Goal: Task Accomplishment & Management: Manage account settings

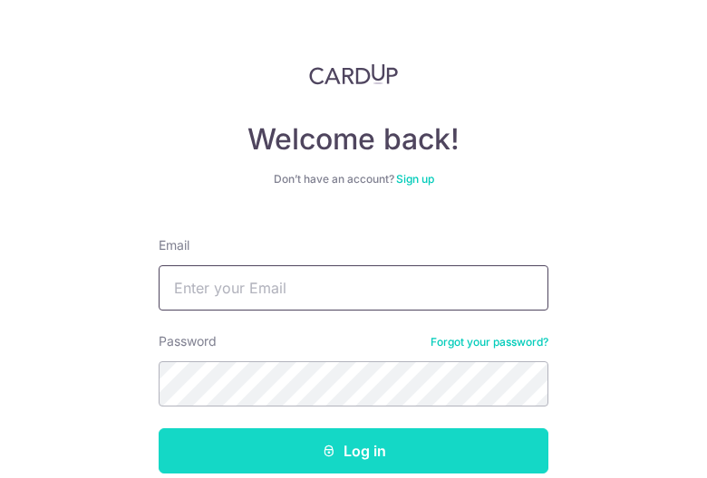
type input "[EMAIL_ADDRESS][DOMAIN_NAME]"
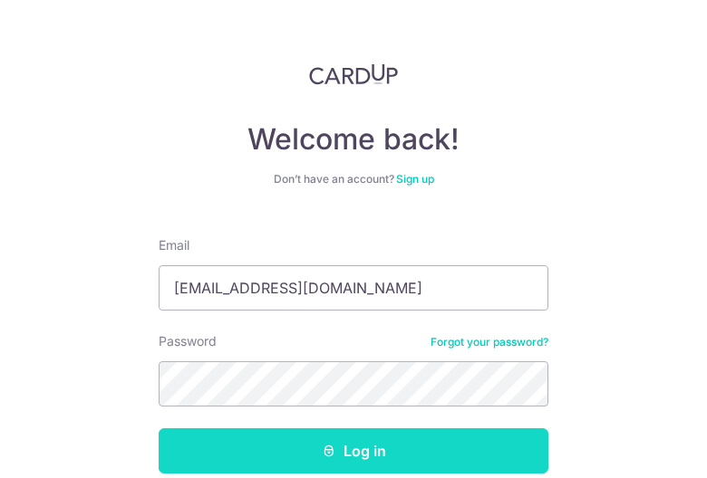
click at [370, 434] on button "Log in" at bounding box center [354, 451] width 390 height 45
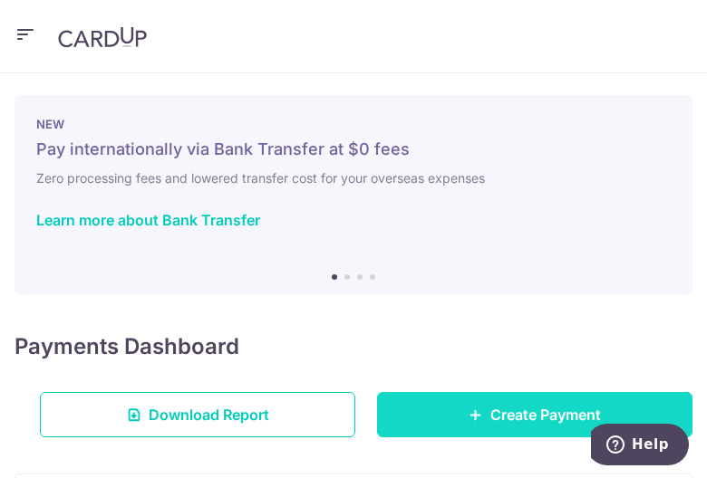
click at [525, 407] on span "Create Payment" at bounding box center [545, 415] width 111 height 22
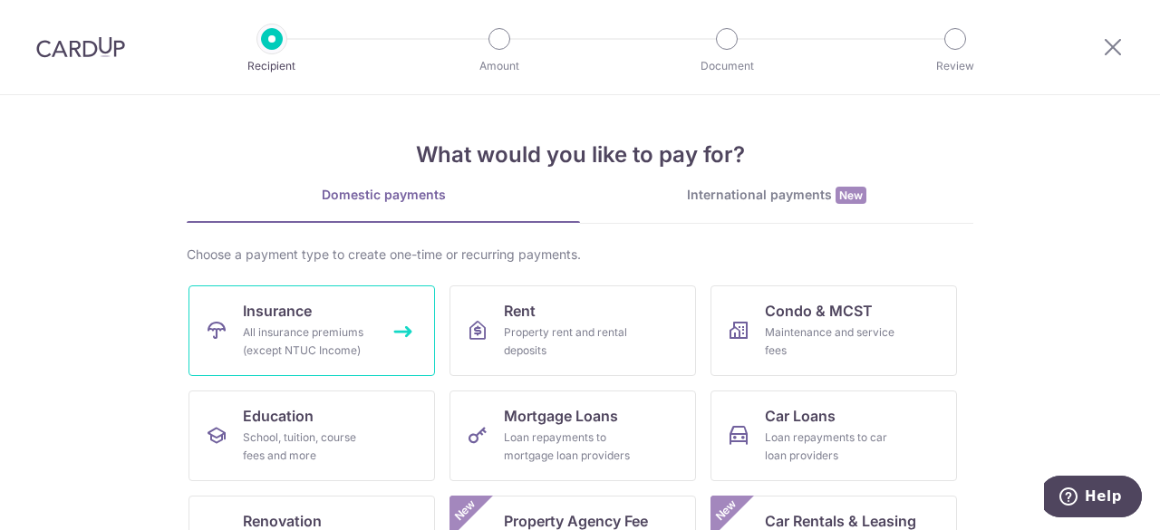
click at [305, 327] on div "All insurance premiums (except NTUC Income)" at bounding box center [308, 341] width 130 height 36
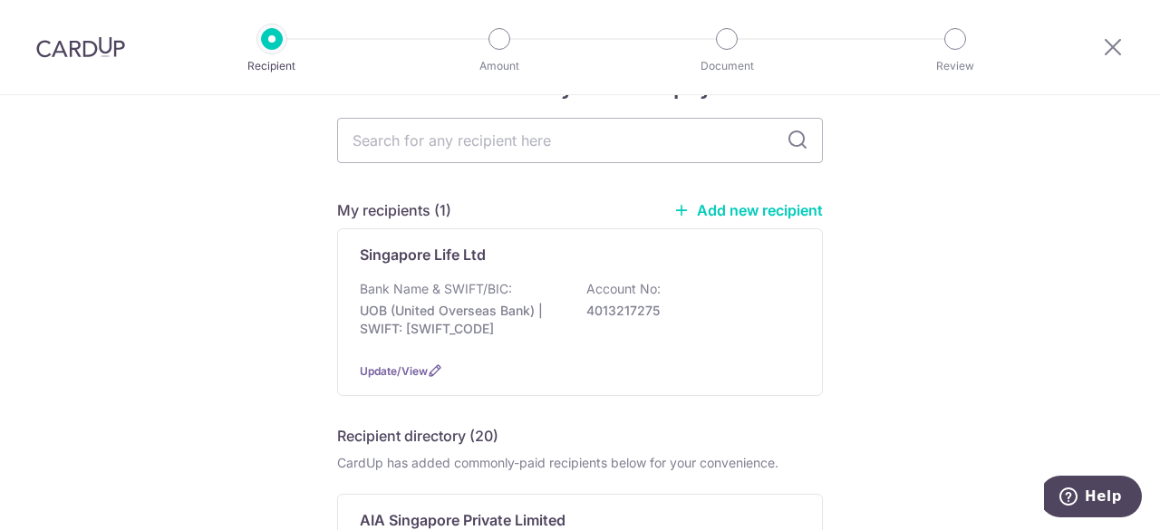
scroll to position [62, 0]
click at [660, 141] on input "text" at bounding box center [580, 139] width 486 height 45
type input "singapore life"
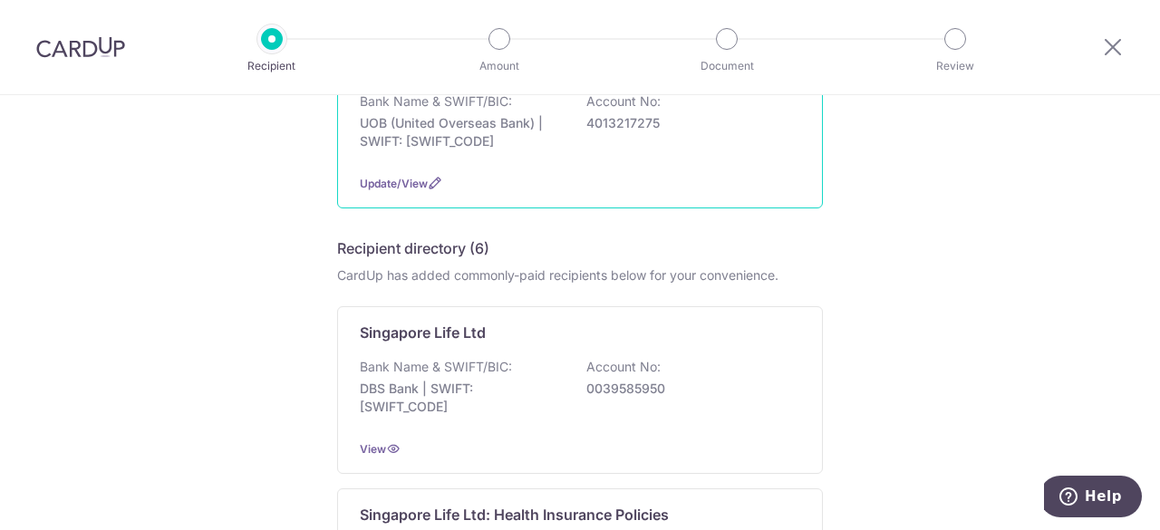
scroll to position [249, 0]
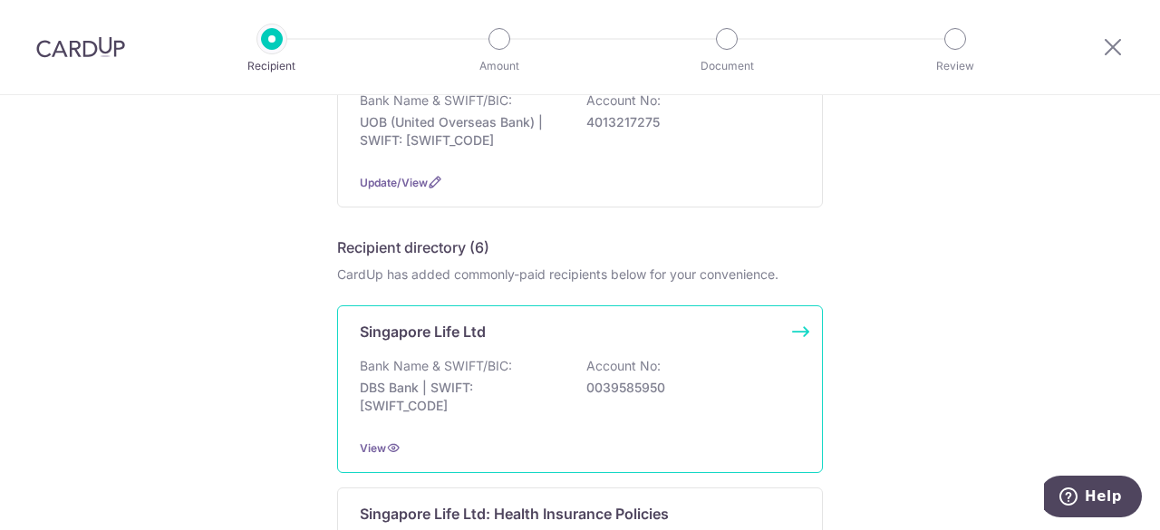
click at [435, 385] on p "DBS Bank | SWIFT: DBSSSGSGXXX" at bounding box center [461, 397] width 203 height 36
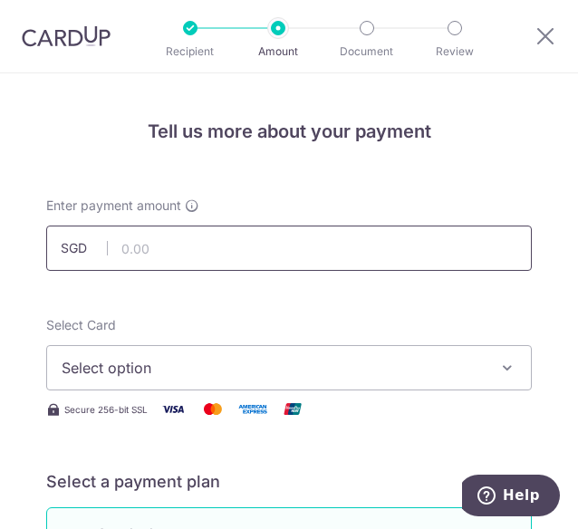
click at [132, 255] on input "text" at bounding box center [289, 248] width 486 height 45
paste input "$1,200.00"
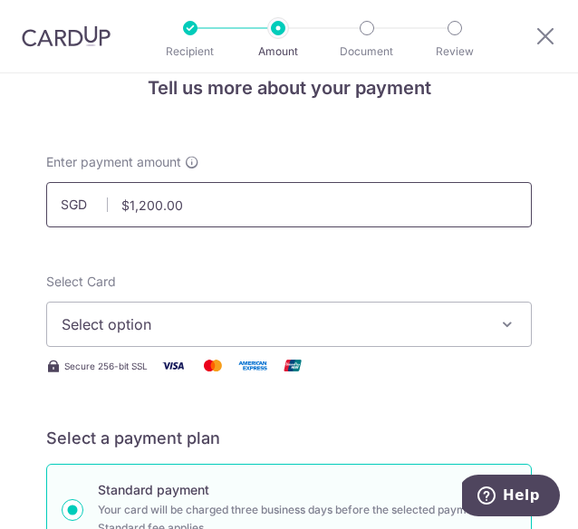
click at [136, 202] on input "$1,200.00" at bounding box center [289, 204] width 486 height 45
click at [204, 206] on input "1200.00" at bounding box center [289, 204] width 486 height 45
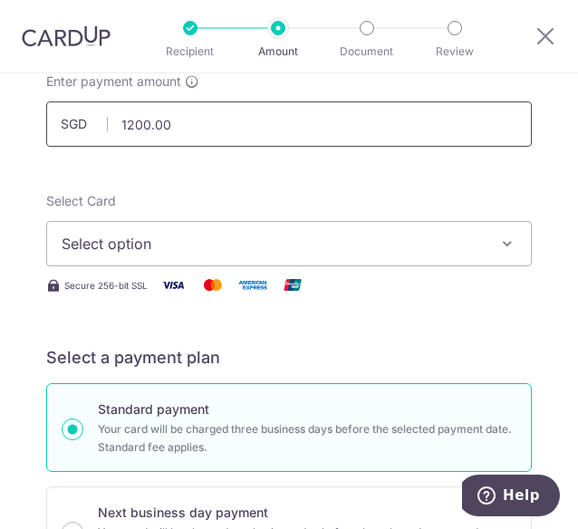
scroll to position [133, 0]
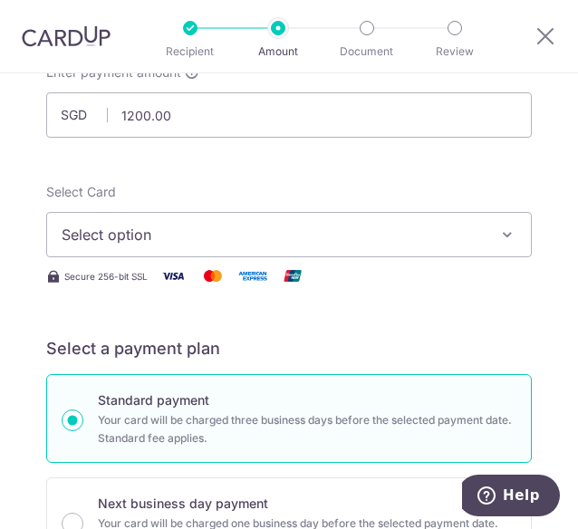
type input "1,200.00"
click at [246, 231] on span "Select option" at bounding box center [276, 235] width 429 height 22
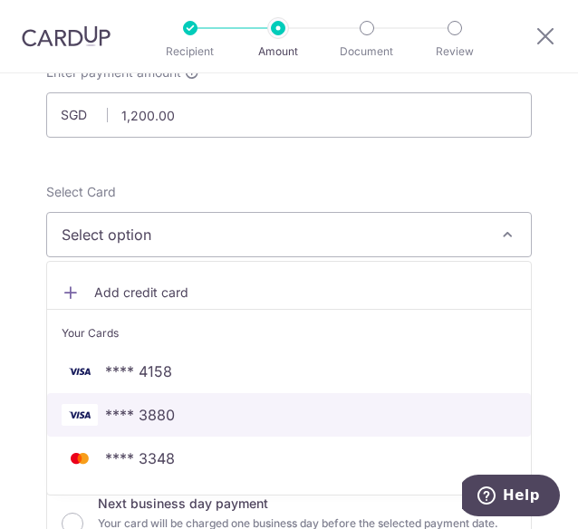
click at [159, 404] on span "**** 3880" at bounding box center [140, 415] width 70 height 22
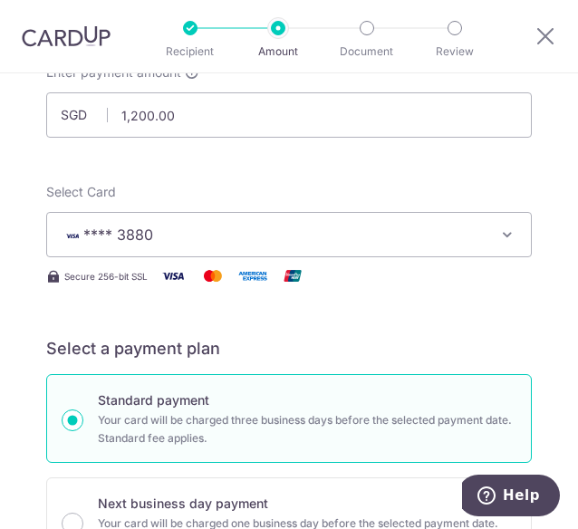
click at [368, 285] on div "Secure 256-bit SSL" at bounding box center [289, 276] width 486 height 23
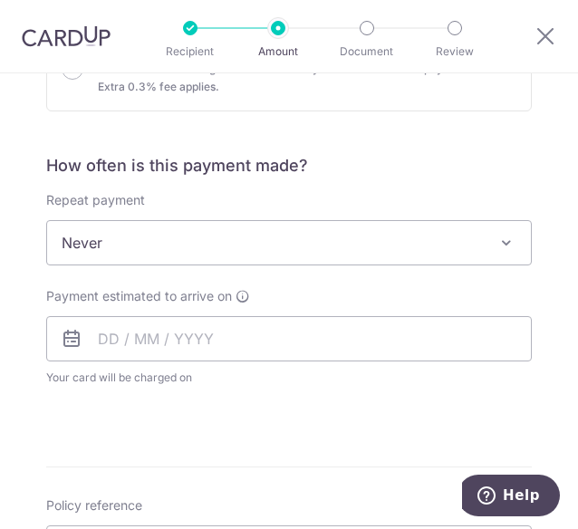
scroll to position [592, 0]
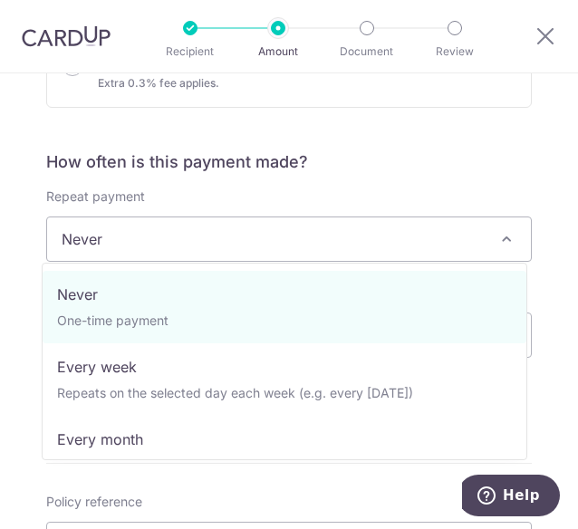
click at [491, 227] on span "Never" at bounding box center [289, 239] width 486 height 45
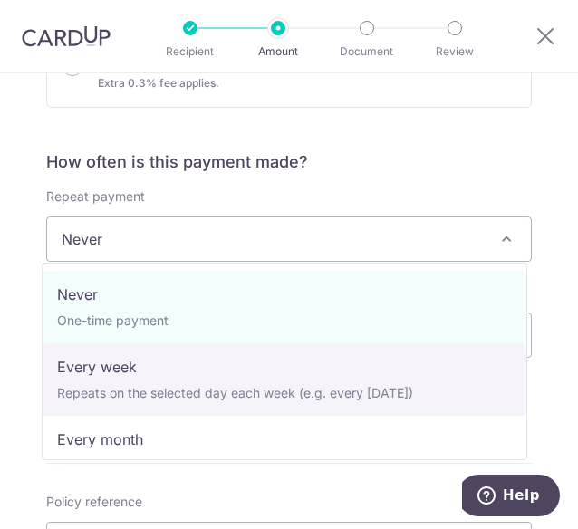
select select "2"
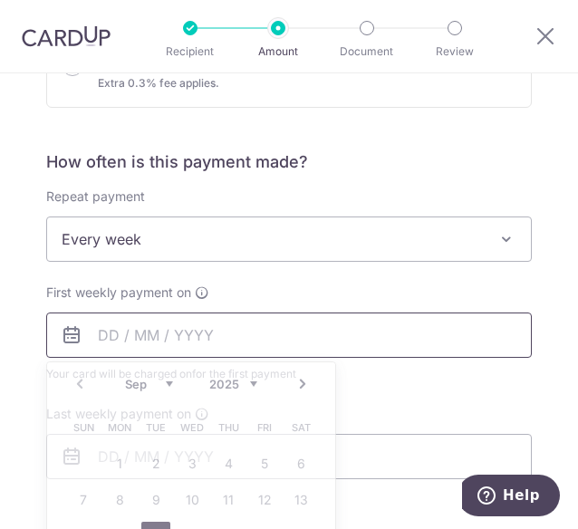
click at [169, 349] on input "text" at bounding box center [289, 335] width 486 height 45
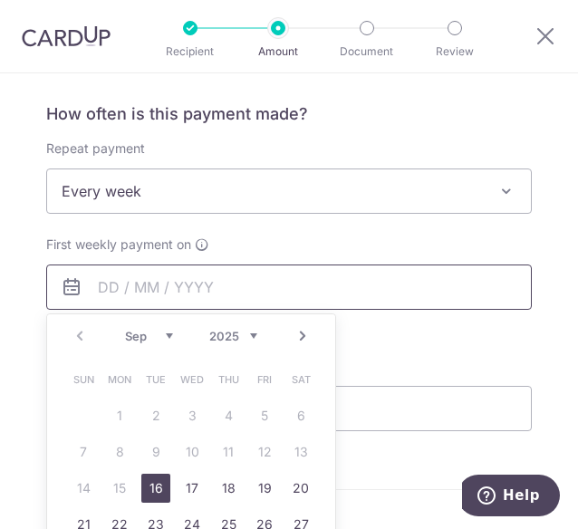
scroll to position [647, 0]
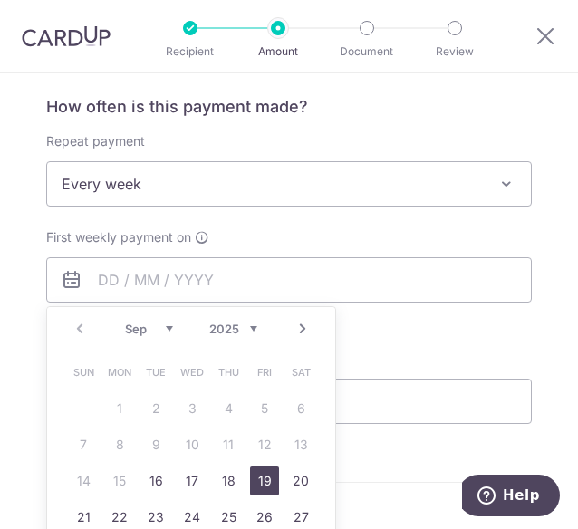
click at [259, 476] on link "19" at bounding box center [264, 481] width 29 height 29
type input "[DATE]"
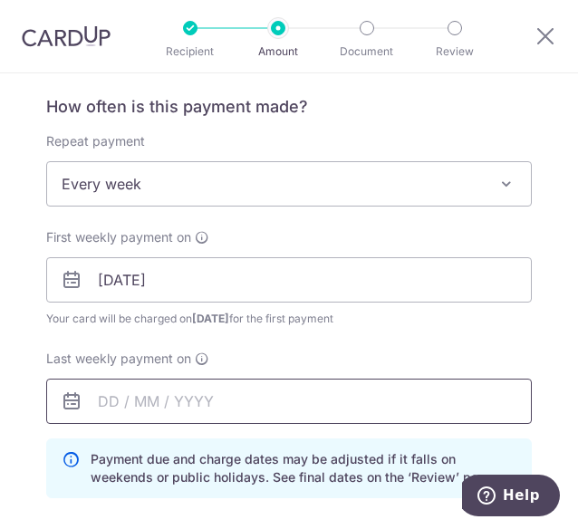
click at [207, 398] on input "text" at bounding box center [289, 401] width 486 height 45
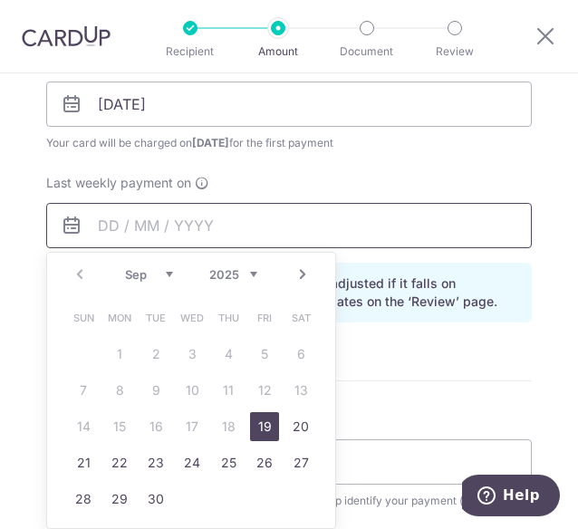
scroll to position [830, 0]
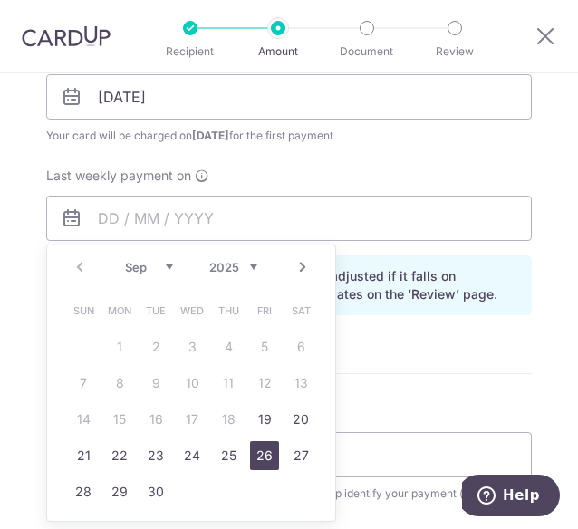
click at [263, 458] on link "26" at bounding box center [264, 455] width 29 height 29
type input "[DATE]"
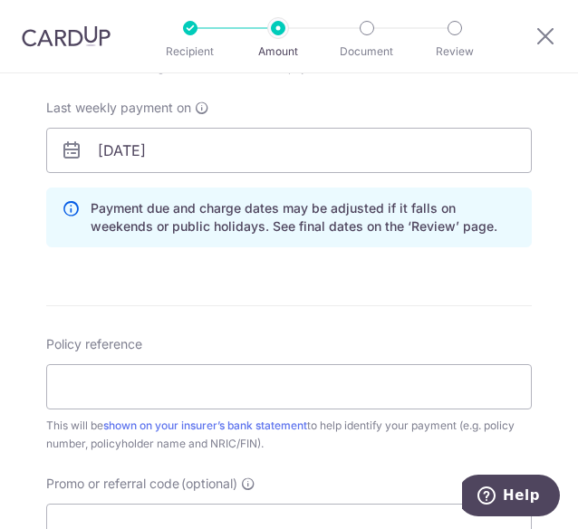
scroll to position [899, 0]
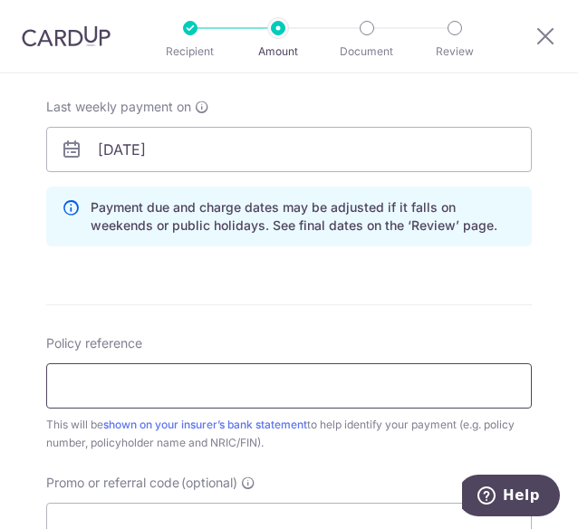
click at [225, 389] on input "Policy reference" at bounding box center [289, 385] width 486 height 45
click at [111, 376] on input "Policy reference" at bounding box center [289, 385] width 486 height 45
paste input "P4028593 / S9912398B"
click at [232, 389] on input "P4028593 / S9912398B" at bounding box center [289, 385] width 486 height 45
drag, startPoint x: 130, startPoint y: 381, endPoint x: 261, endPoint y: 374, distance: 130.7
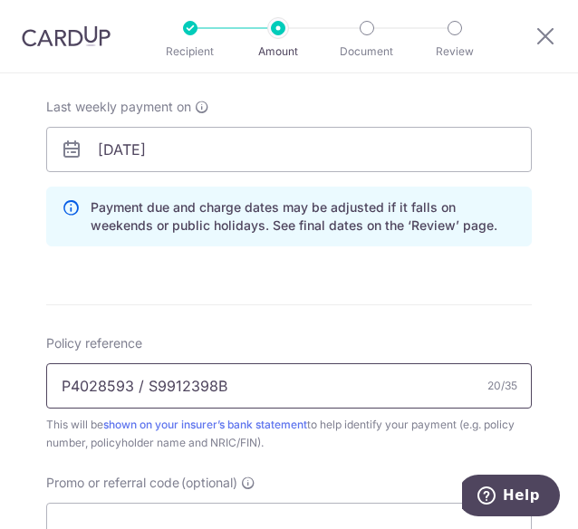
click at [261, 374] on input "P4028593 / S9912398B" at bounding box center [289, 385] width 486 height 45
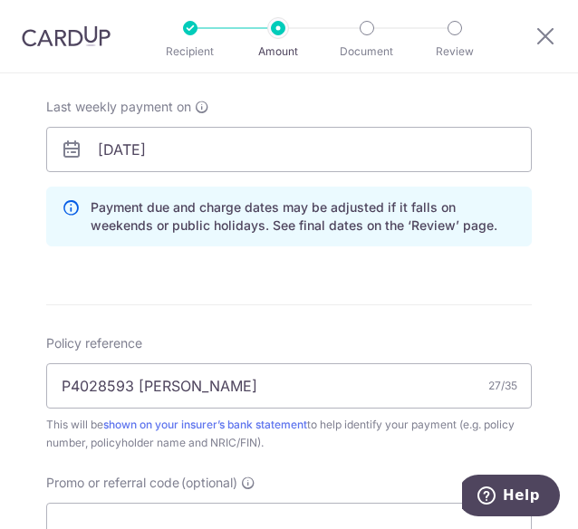
click at [508, 336] on div "Policy reference P4028593 Tan Yi Xuan Sophie 27/35 This will be shown on your i…" at bounding box center [289, 393] width 486 height 118
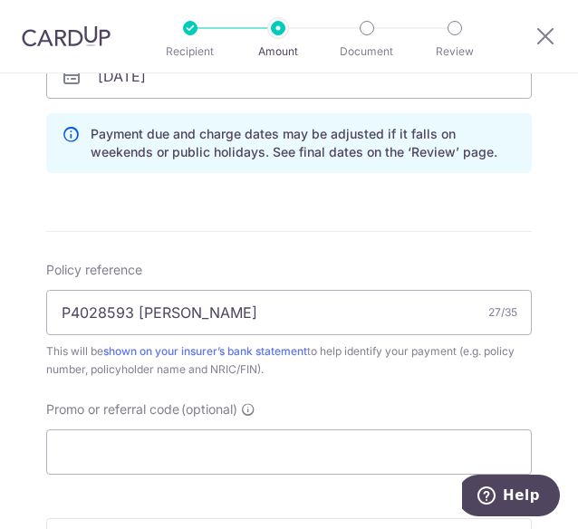
scroll to position [975, 0]
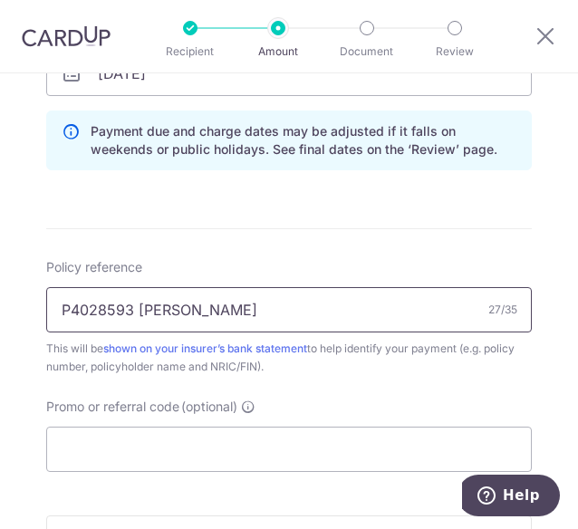
drag, startPoint x: 290, startPoint y: 298, endPoint x: -21, endPoint y: 296, distance: 310.8
click at [0, 296] on html "Recipient Amount Document Review Tell us more about your payment Enter payment …" at bounding box center [289, 264] width 578 height 529
paste input "/ S9912398B"
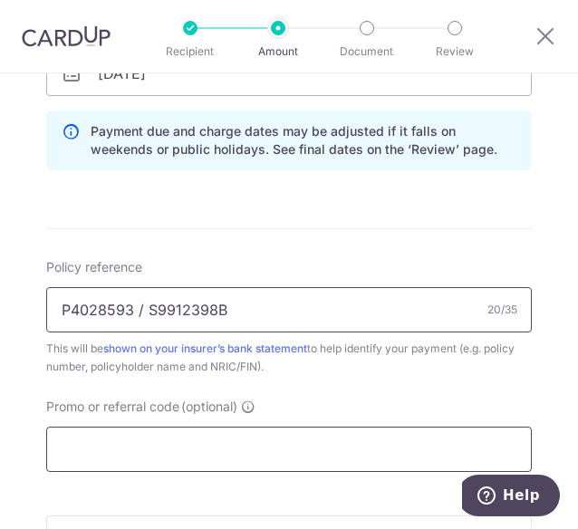
type input "P4028593 / S9912398B"
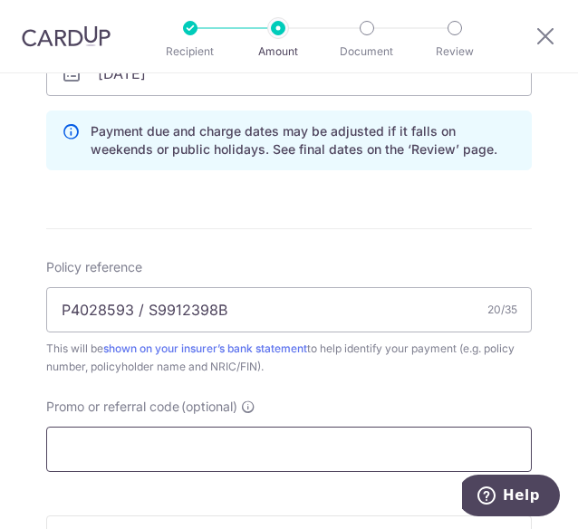
click at [115, 443] on input "Promo or referral code (optional)" at bounding box center [289, 449] width 486 height 45
paste input "OCBC18"
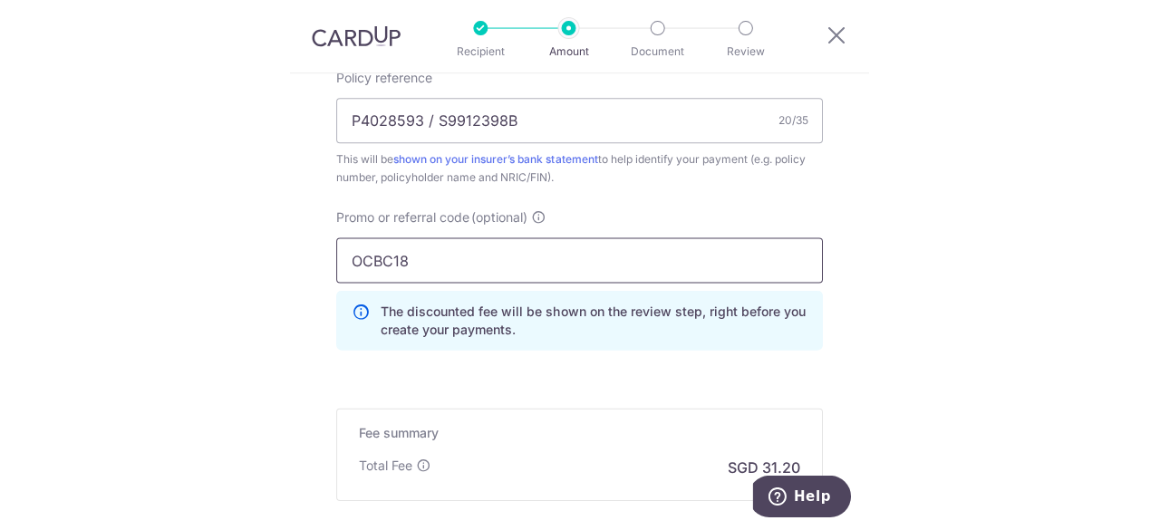
scroll to position [1165, 0]
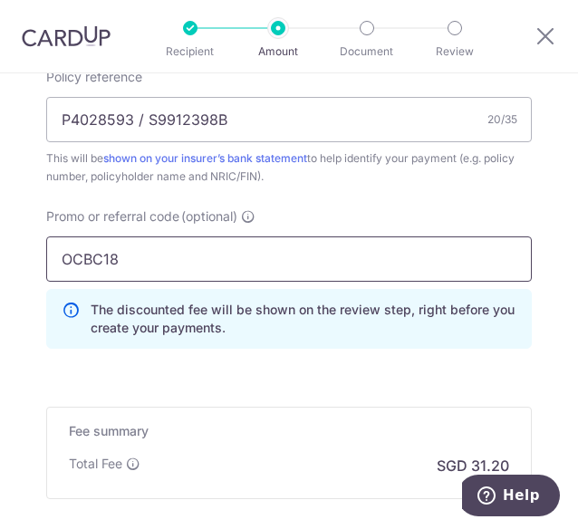
type input "OCBC18"
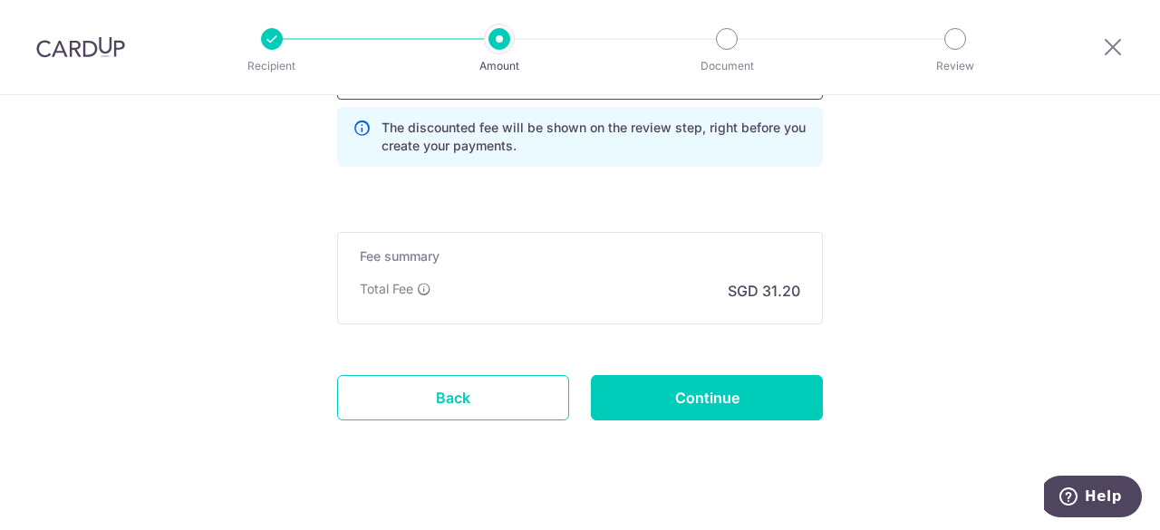
scroll to position [1373, 0]
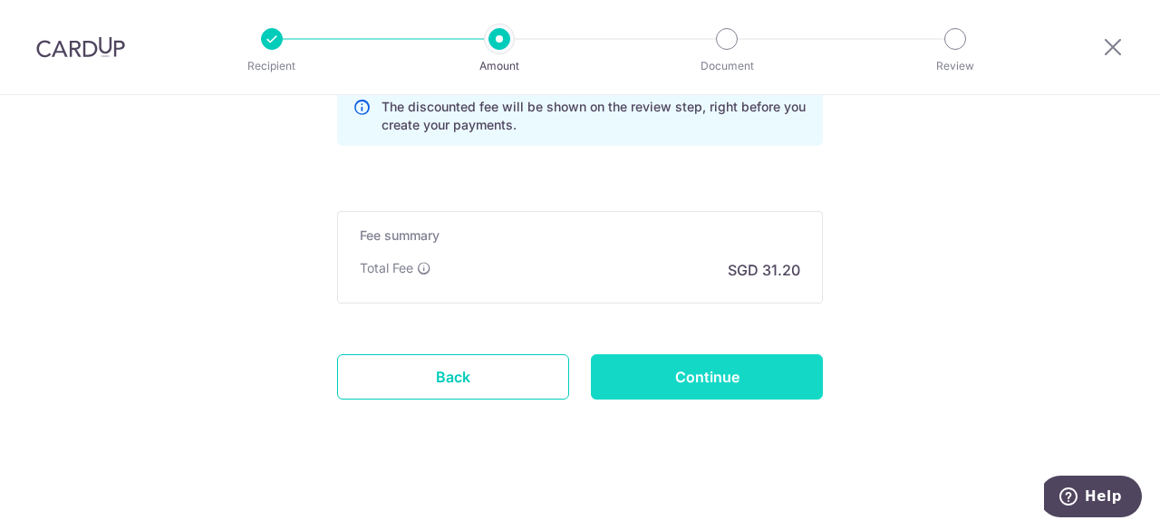
click at [726, 372] on input "Continue" at bounding box center [707, 376] width 232 height 45
type input "Create Schedule"
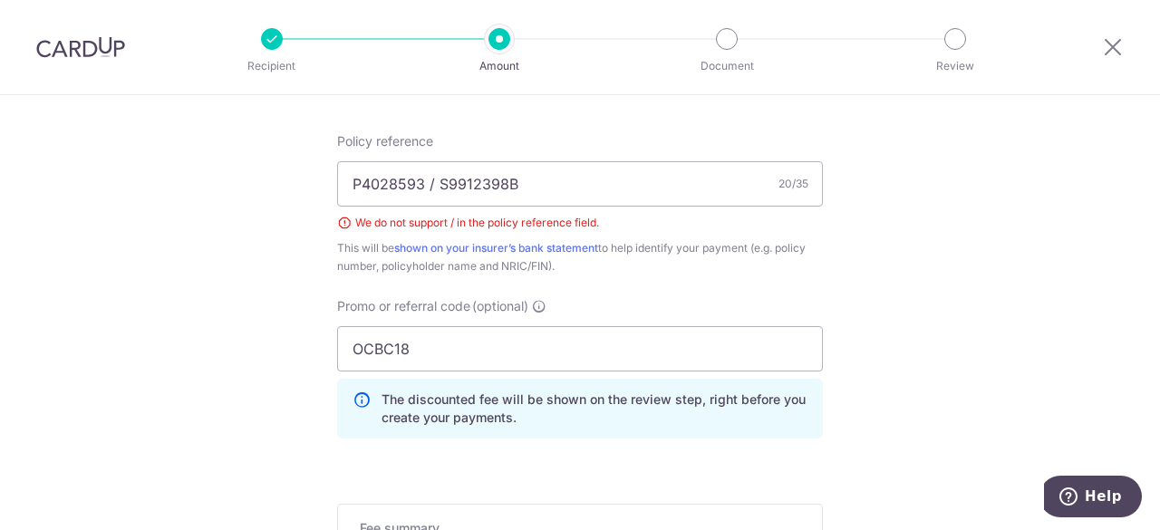
scroll to position [1013, 0]
click at [428, 179] on input "P4028593 / S9912398B" at bounding box center [580, 183] width 486 height 45
click at [424, 182] on input "P4028593 S9912398B" at bounding box center [580, 183] width 486 height 45
click at [350, 186] on input "P4028593 Tan Yi Xuan SophiS9912398B" at bounding box center [580, 183] width 486 height 45
drag, startPoint x: 549, startPoint y: 187, endPoint x: 624, endPoint y: 183, distance: 75.3
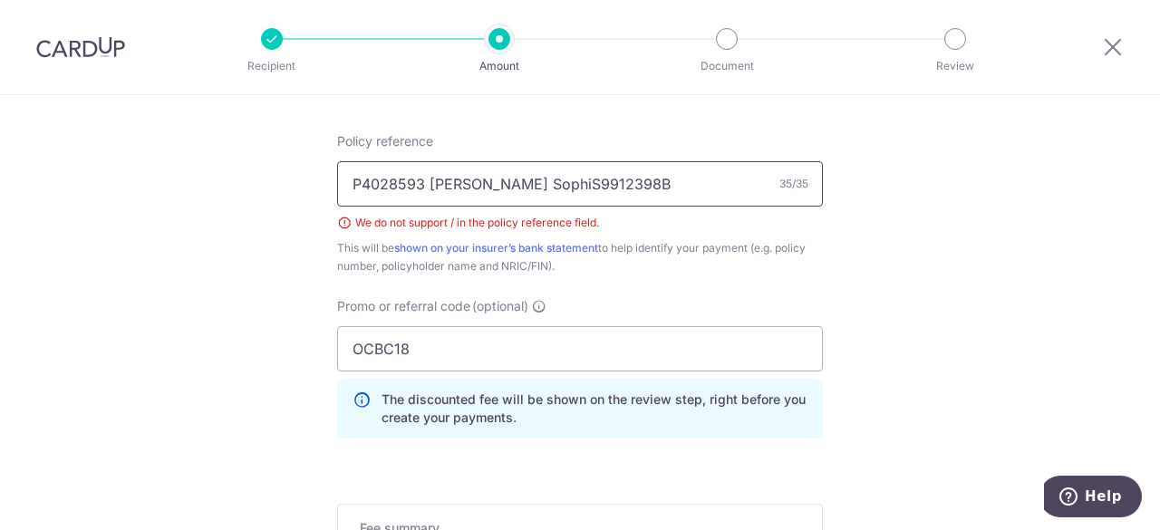
click at [624, 183] on input "P4028593 Tan Yi Xuan SophiS9912398B" at bounding box center [580, 183] width 486 height 45
type input "P4028593 [PERSON_NAME]"
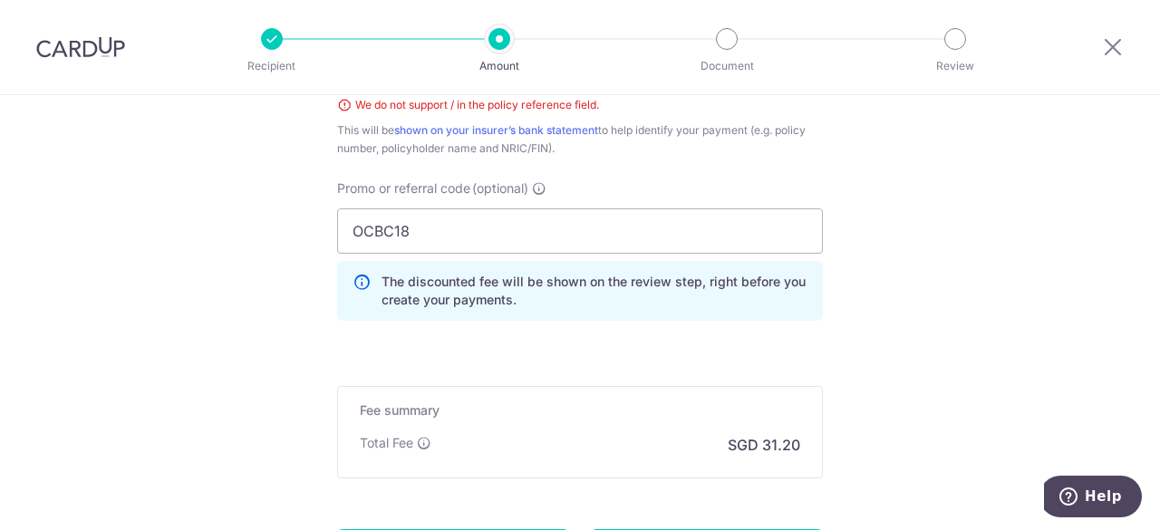
scroll to position [1227, 0]
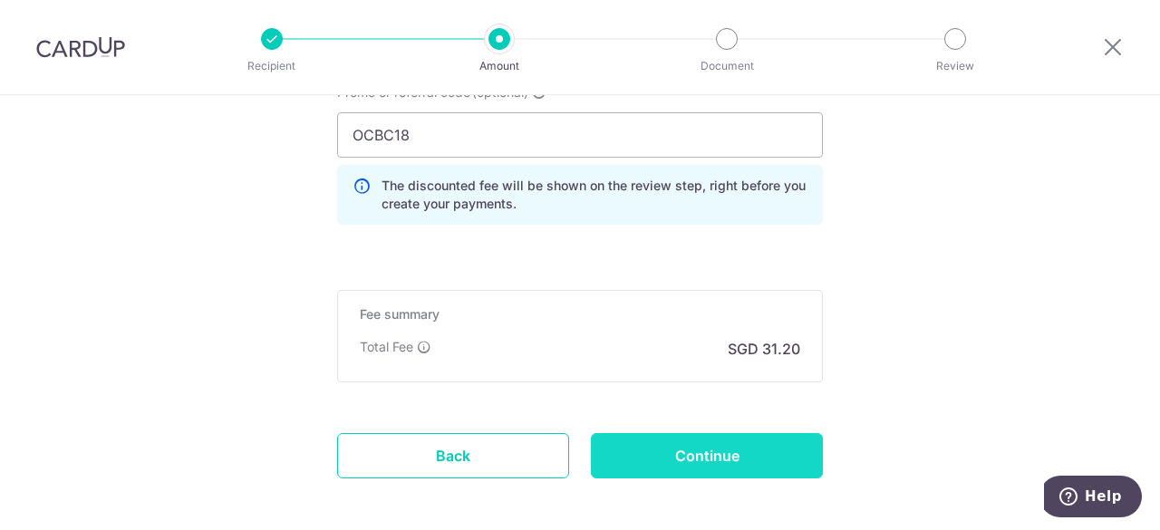
click at [737, 460] on input "Continue" at bounding box center [707, 455] width 232 height 45
type input "Create Schedule"
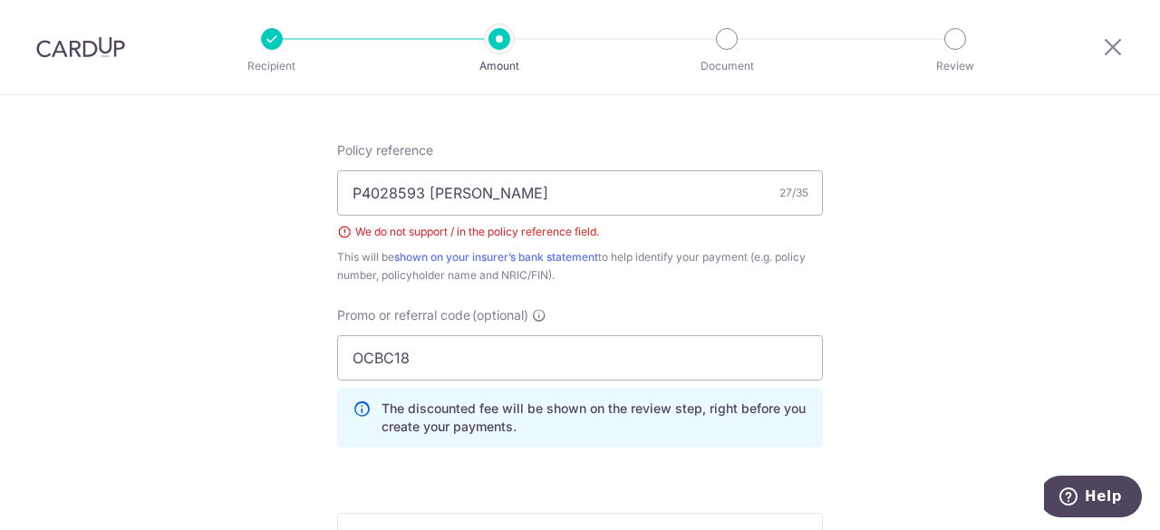
scroll to position [1002, 0]
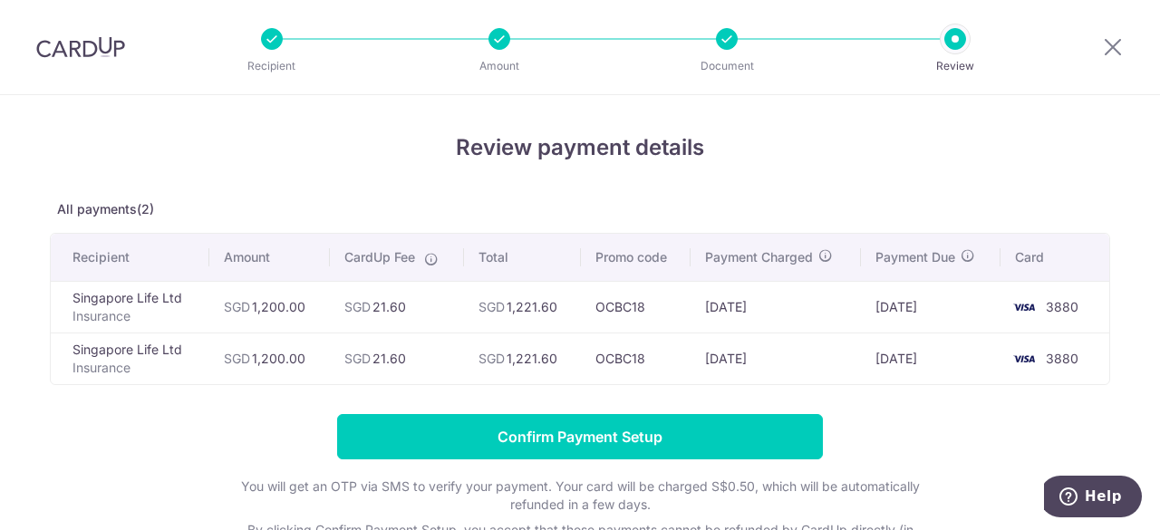
click at [1010, 456] on form "Confirm Payment Setup You will get an OTP via SMS to verify your payment. Your …" at bounding box center [580, 494] width 1060 height 161
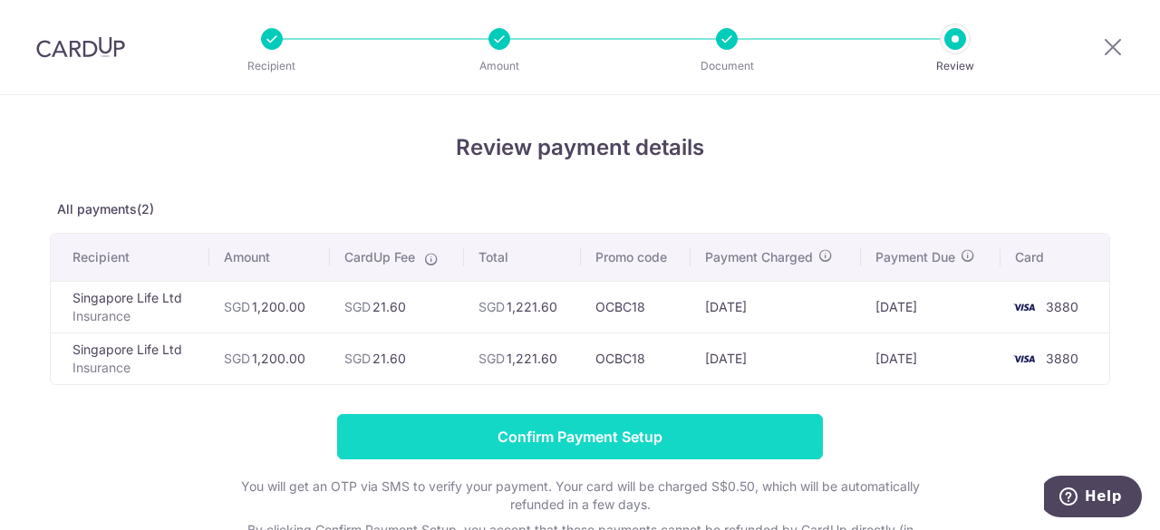
click at [561, 434] on input "Confirm Payment Setup" at bounding box center [580, 436] width 486 height 45
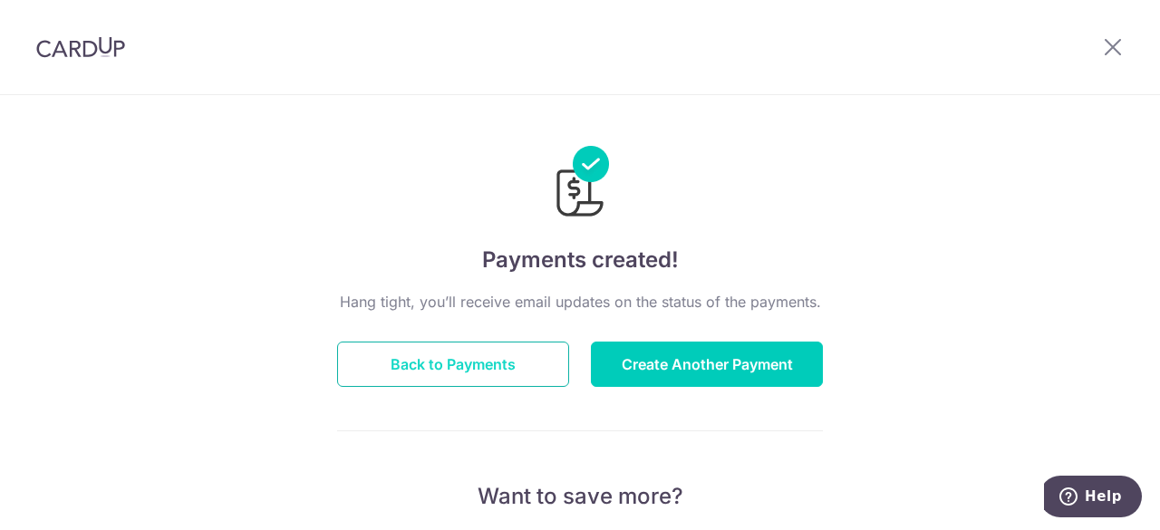
click at [457, 371] on button "Back to Payments" at bounding box center [453, 364] width 232 height 45
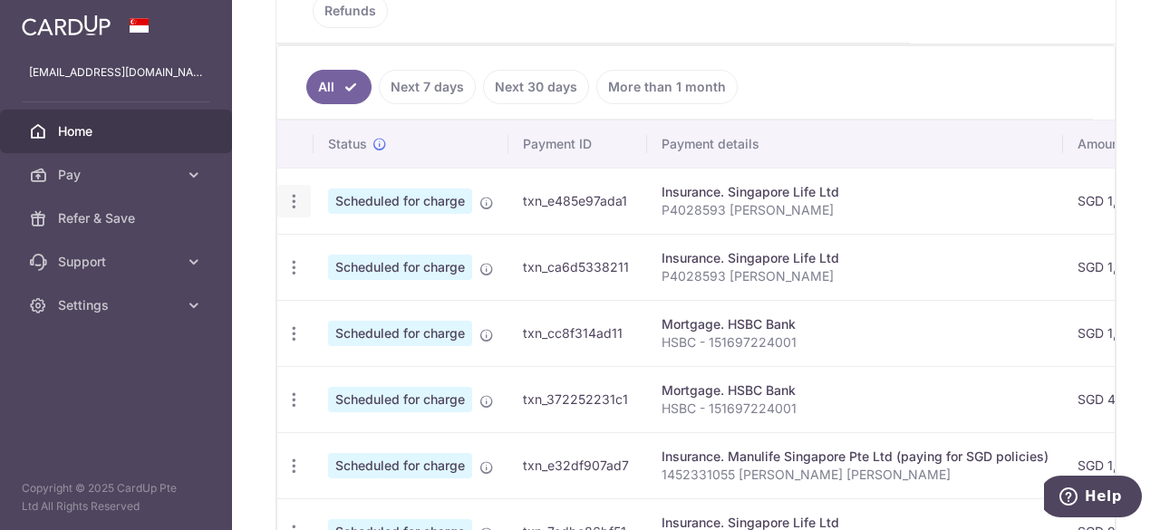
click at [290, 192] on icon "button" at bounding box center [293, 201] width 19 height 19
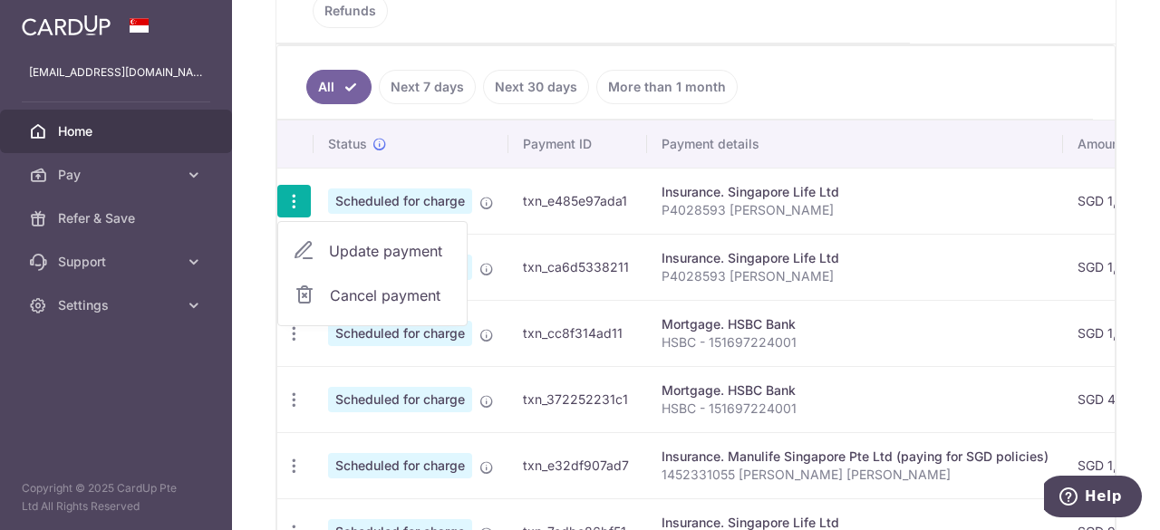
click at [348, 245] on span "Update payment" at bounding box center [390, 251] width 123 height 22
radio input "true"
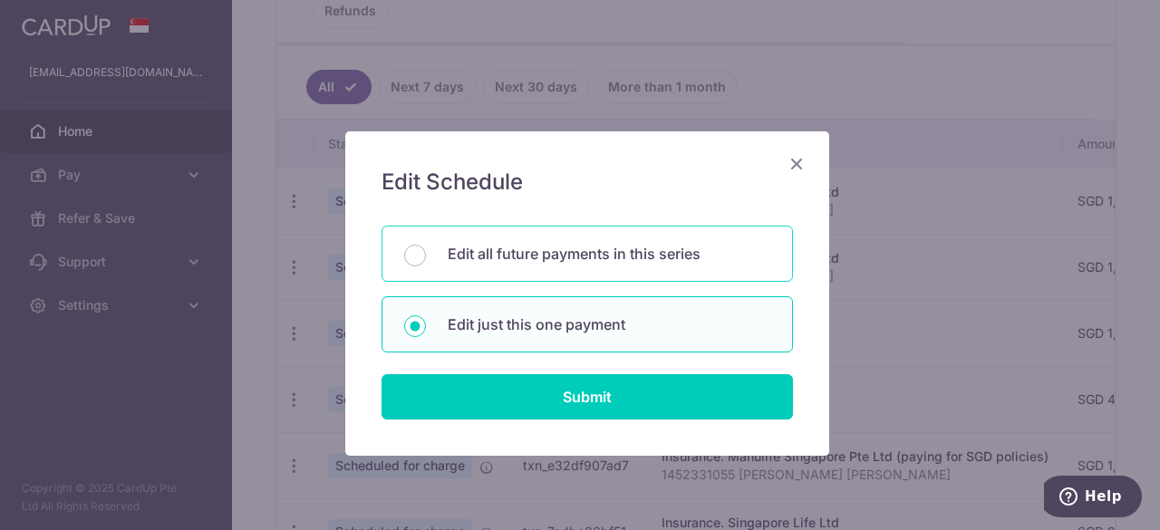
click at [490, 255] on p "Edit all future payments in this series" at bounding box center [609, 254] width 323 height 22
click at [426, 255] on input "Edit all future payments in this series" at bounding box center [415, 256] width 22 height 22
radio input "true"
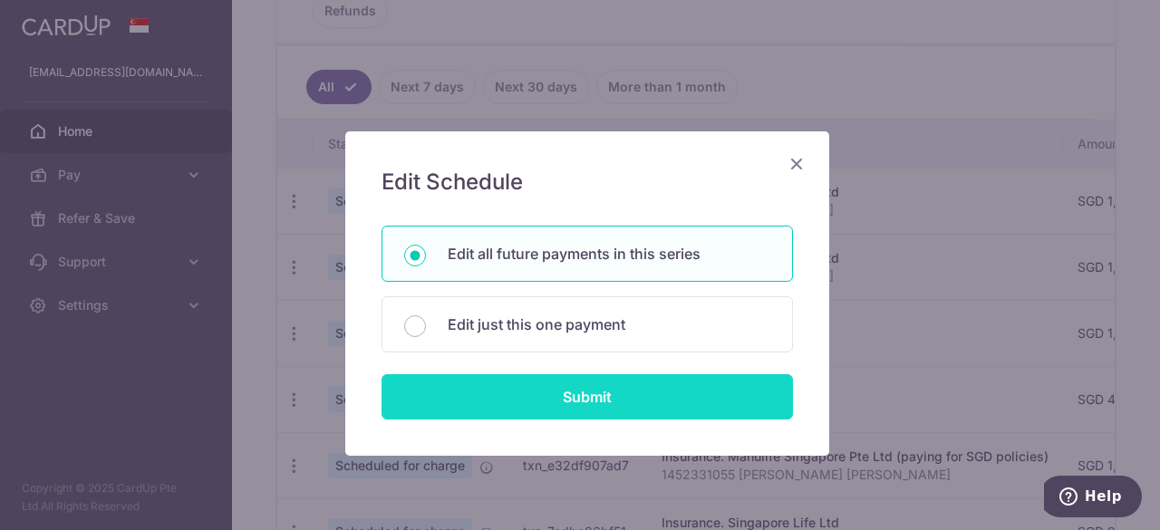
click at [556, 389] on input "Submit" at bounding box center [586, 396] width 411 height 45
radio input "true"
type input "1,200.00"
type input "P4028593 [PERSON_NAME]"
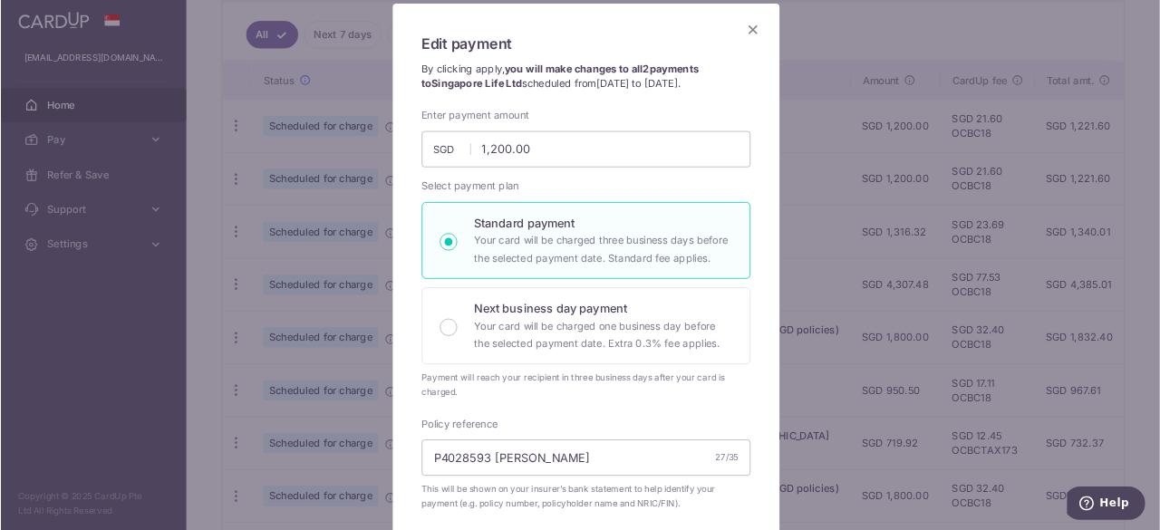
scroll to position [129, 0]
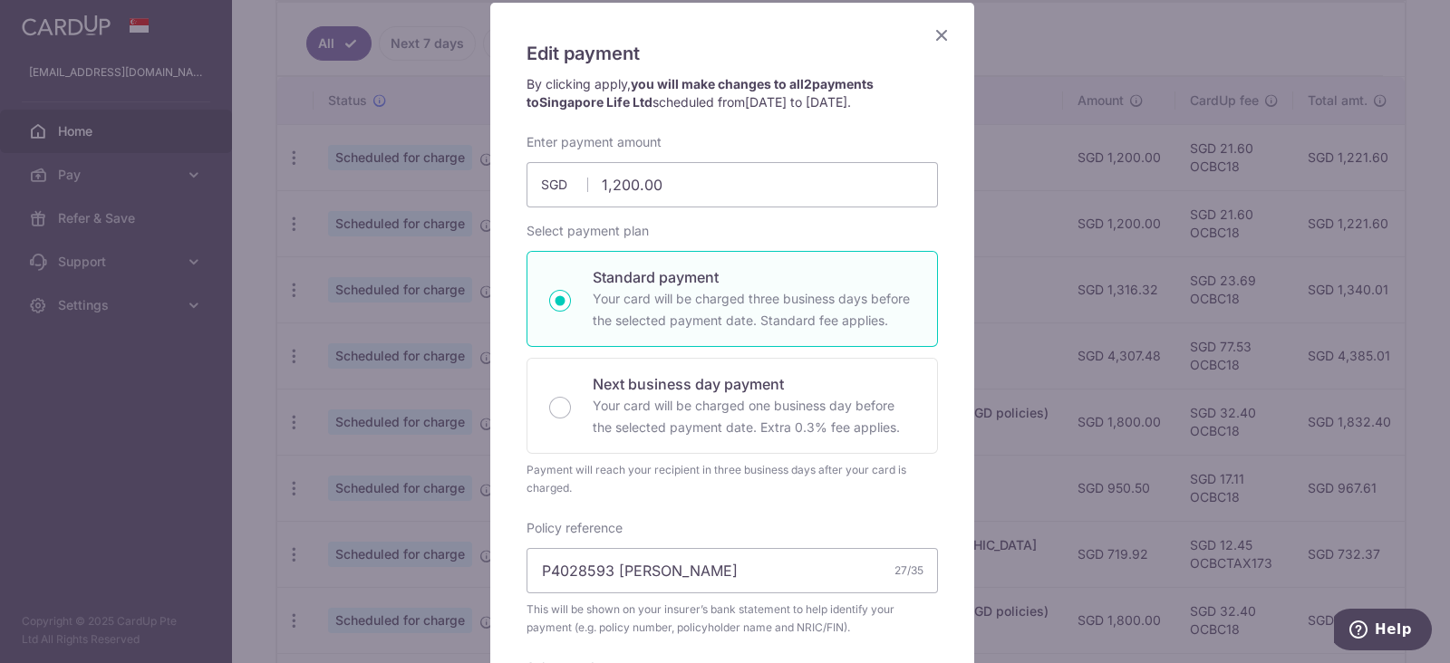
click at [932, 36] on icon "Close" at bounding box center [941, 35] width 22 height 23
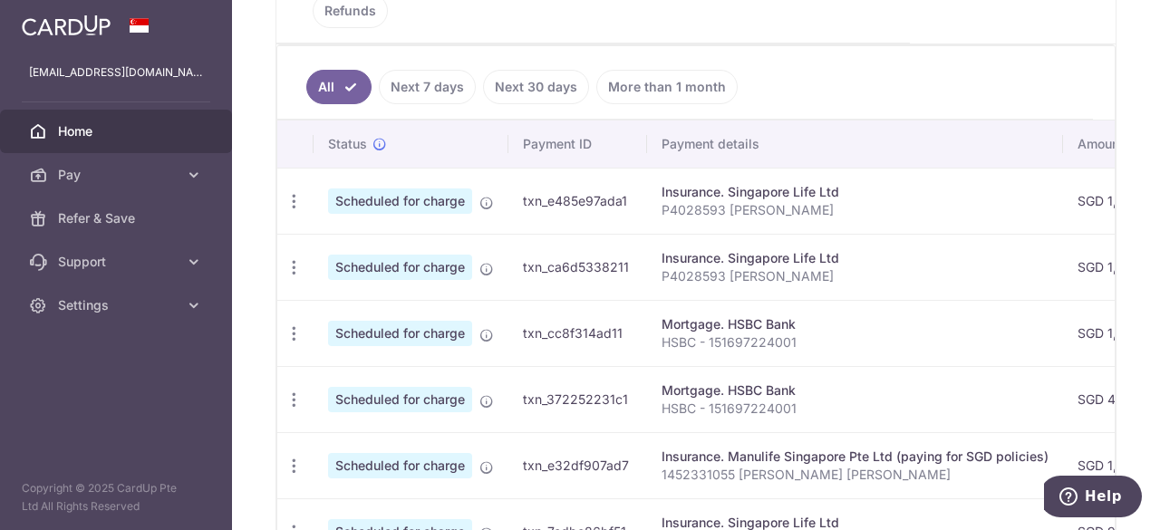
scroll to position [483, 0]
click at [254, 358] on div "× Pause Schedule Pause all future payments in this series Pause just this one p…" at bounding box center [696, 265] width 928 height 530
click at [98, 131] on span "Home" at bounding box center [118, 131] width 120 height 18
